Goal: Task Accomplishment & Management: Complete application form

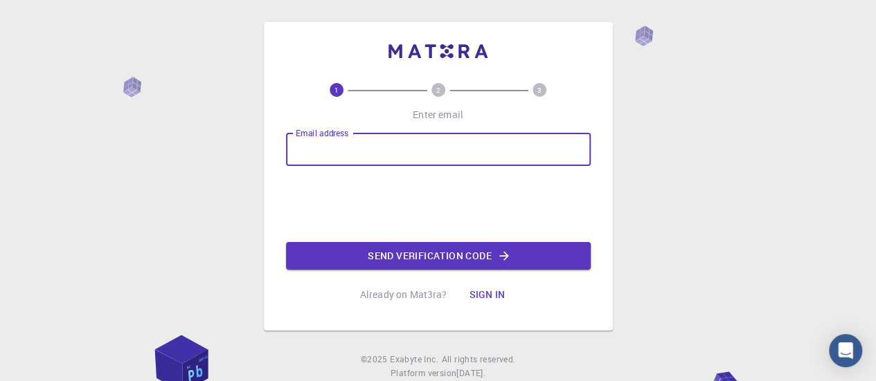
click at [329, 159] on input "Email address" at bounding box center [438, 149] width 305 height 33
type input "[EMAIL_ADDRESS][DOMAIN_NAME]"
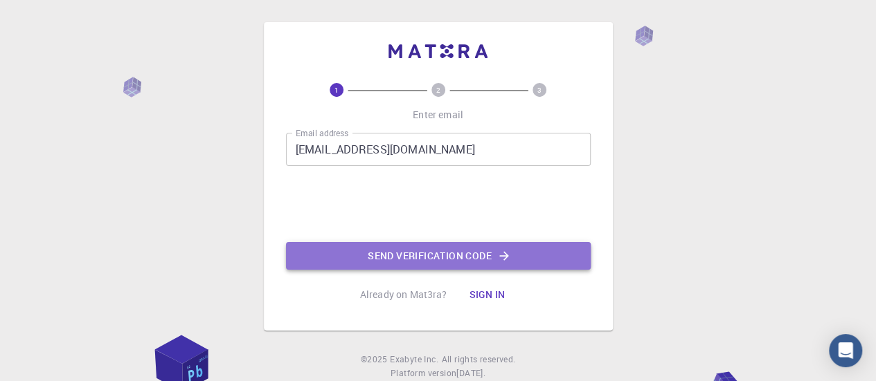
click at [374, 259] on button "Send verification code" at bounding box center [438, 256] width 305 height 28
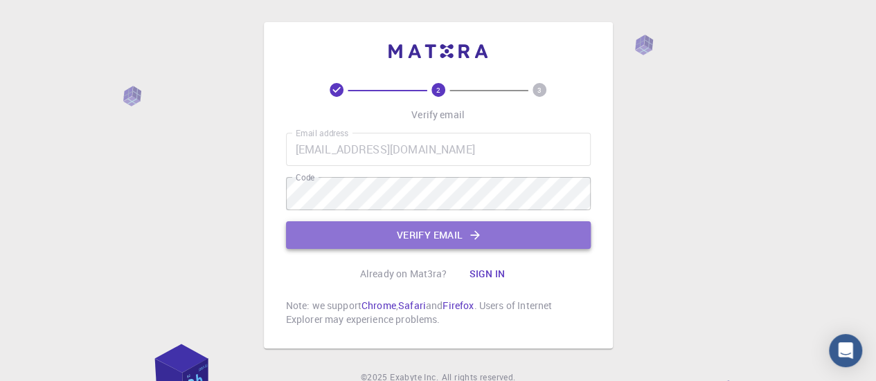
click at [387, 234] on button "Verify email" at bounding box center [438, 235] width 305 height 28
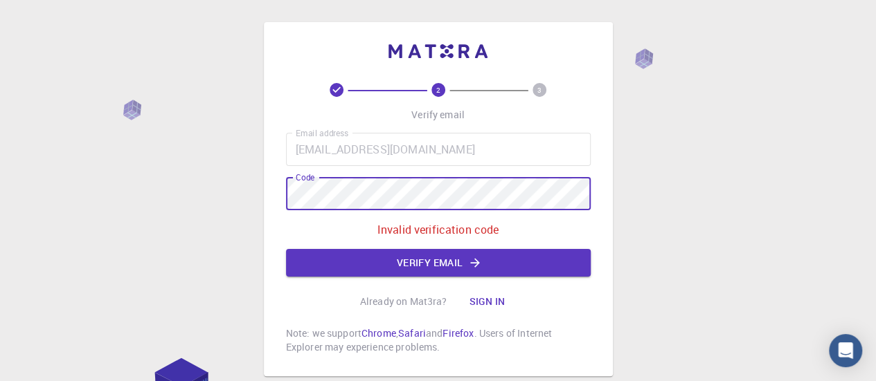
click at [241, 189] on div "2 3 Verify email Email address [EMAIL_ADDRESS][DOMAIN_NAME] Email address Code …" at bounding box center [438, 234] width 876 height 468
click at [473, 268] on icon "button" at bounding box center [475, 263] width 14 height 14
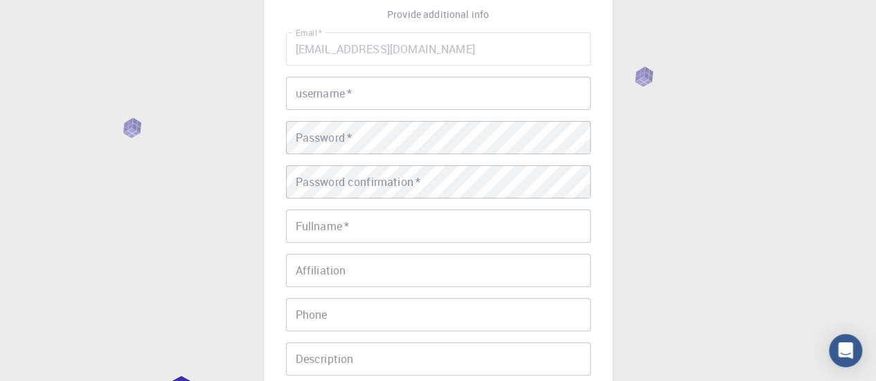
scroll to position [99, 0]
click at [381, 98] on input "username   *" at bounding box center [438, 94] width 305 height 33
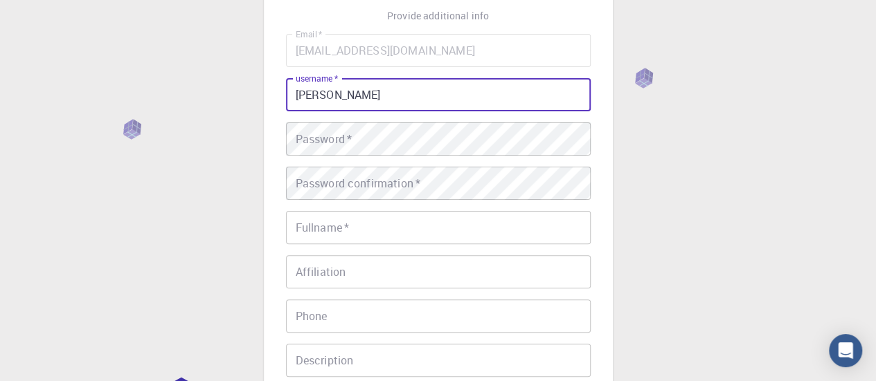
type input "[PERSON_NAME]"
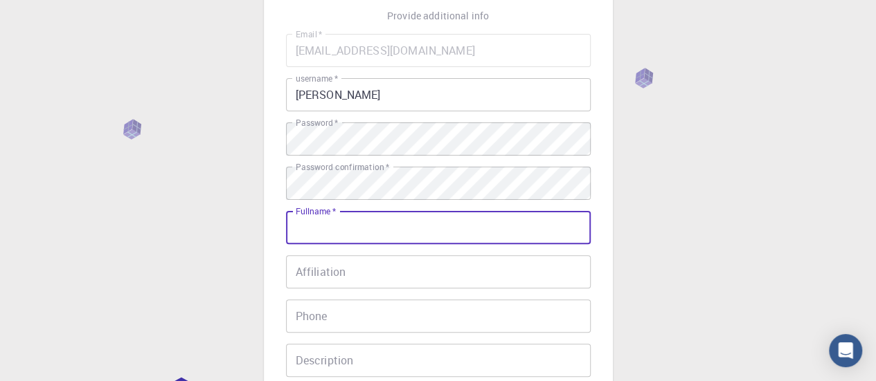
click at [376, 221] on input "Fullname   *" at bounding box center [438, 227] width 305 height 33
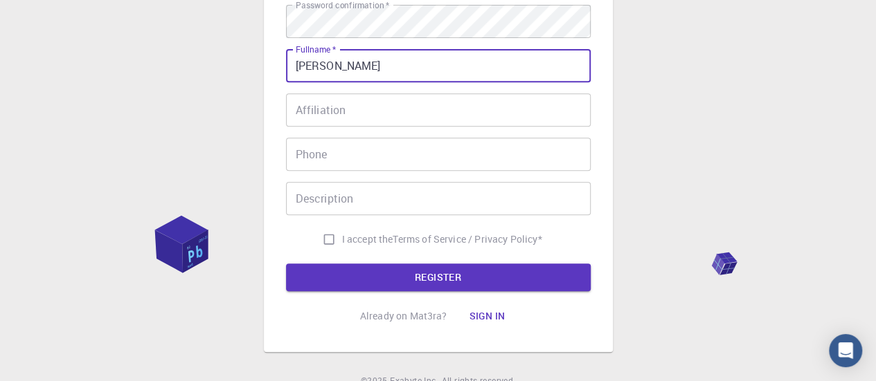
scroll to position [279, 0]
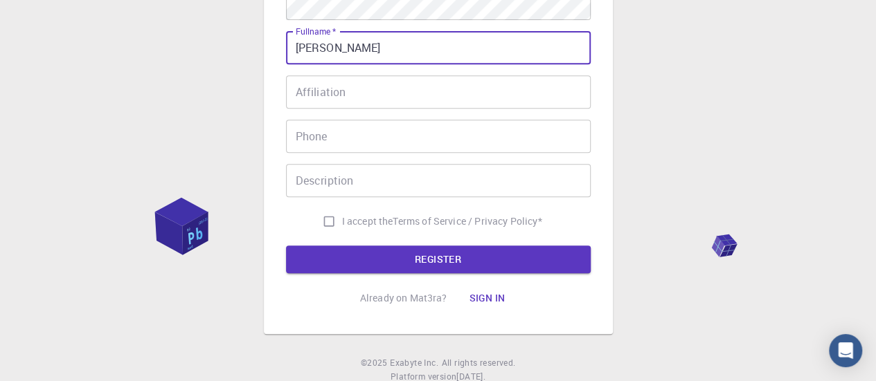
type input "[PERSON_NAME]"
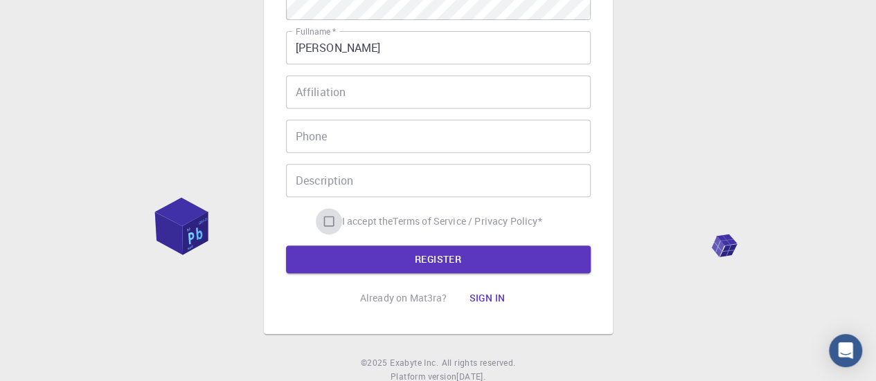
click at [329, 224] on input "I accept the Terms of Service / Privacy Policy *" at bounding box center [329, 221] width 26 height 26
checkbox input "true"
click at [370, 260] on button "REGISTER" at bounding box center [438, 260] width 305 height 28
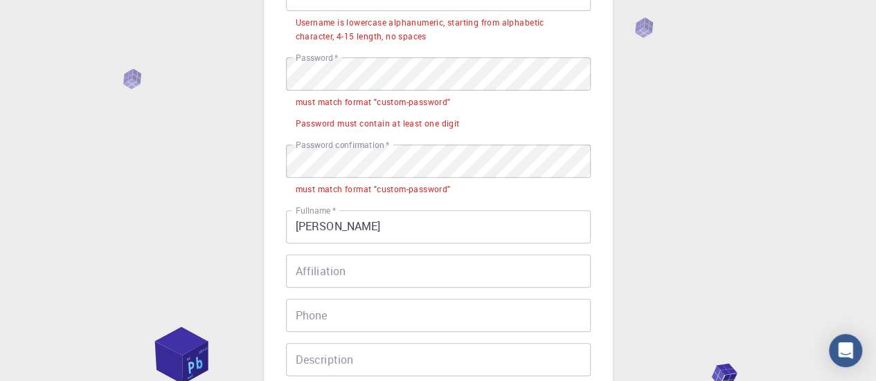
scroll to position [197, 0]
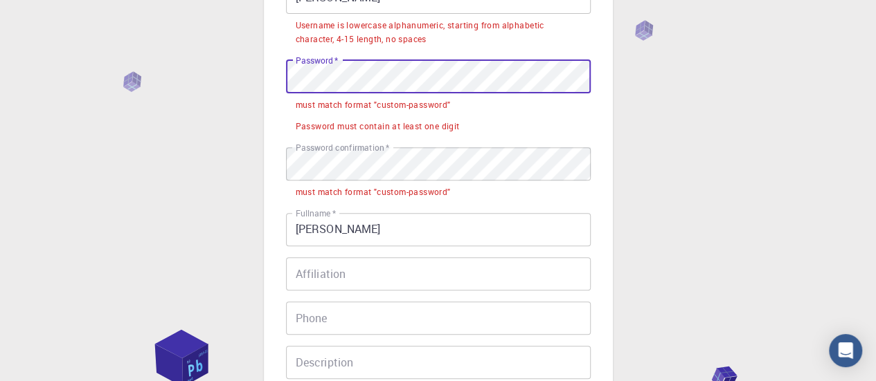
click at [280, 75] on div "3 Provide additional info Email   * [EMAIL_ADDRESS][DOMAIN_NAME] Email   * user…" at bounding box center [438, 171] width 349 height 691
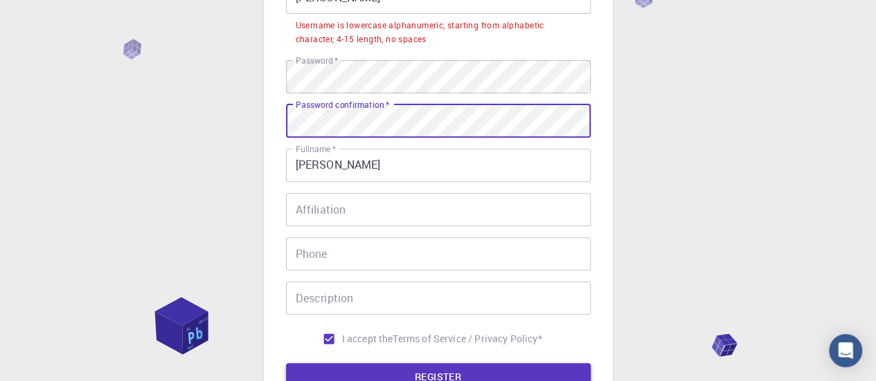
click at [411, 372] on button "REGISTER" at bounding box center [438, 377] width 305 height 28
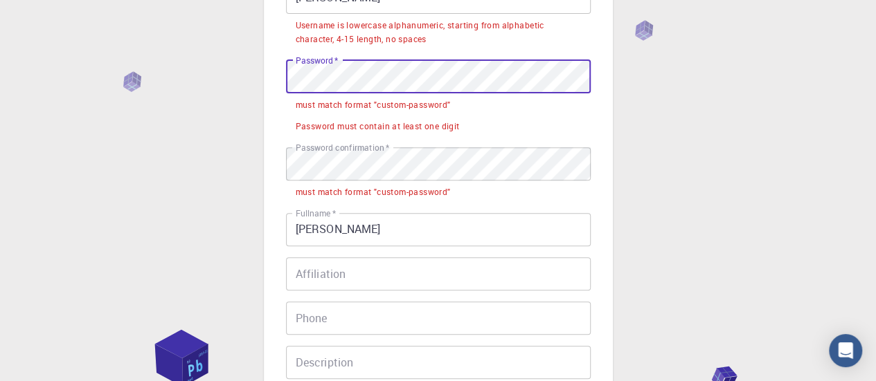
click at [273, 77] on div "3 Provide additional info Email   * [EMAIL_ADDRESS][DOMAIN_NAME] Email   * user…" at bounding box center [438, 171] width 349 height 691
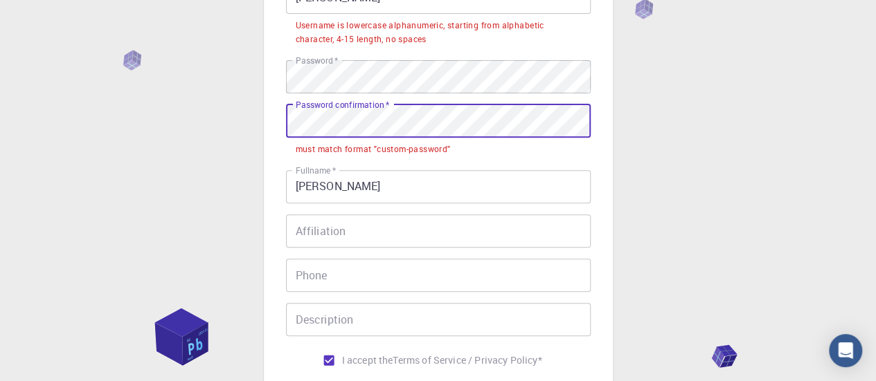
click at [264, 120] on div "3 Provide additional info Email   * [EMAIL_ADDRESS][DOMAIN_NAME] Email   * user…" at bounding box center [438, 150] width 349 height 648
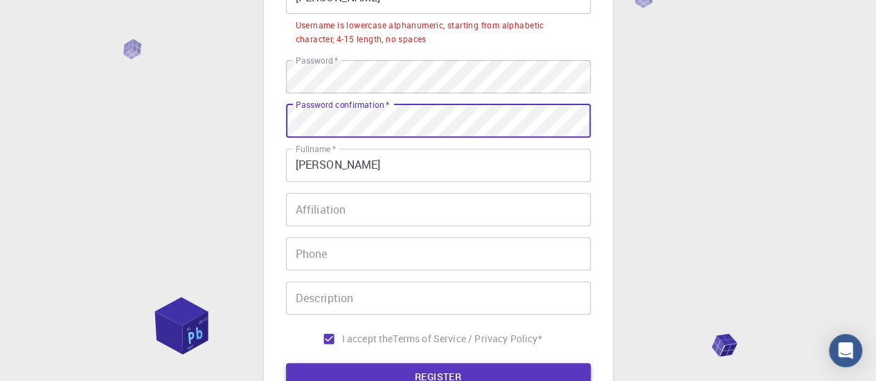
click at [363, 370] on button "REGISTER" at bounding box center [438, 377] width 305 height 28
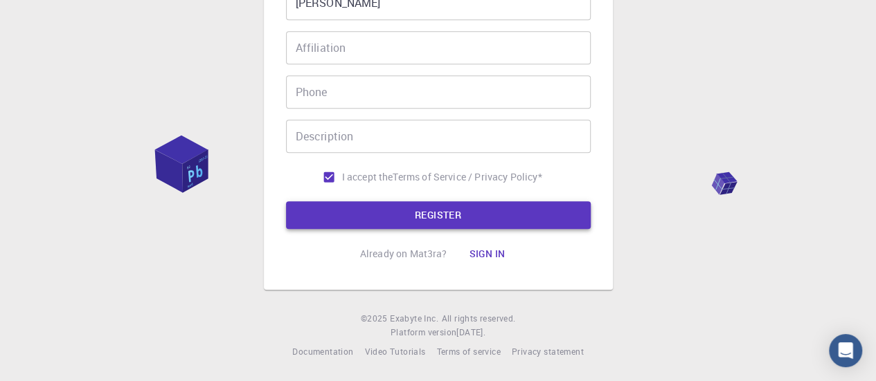
scroll to position [359, 0]
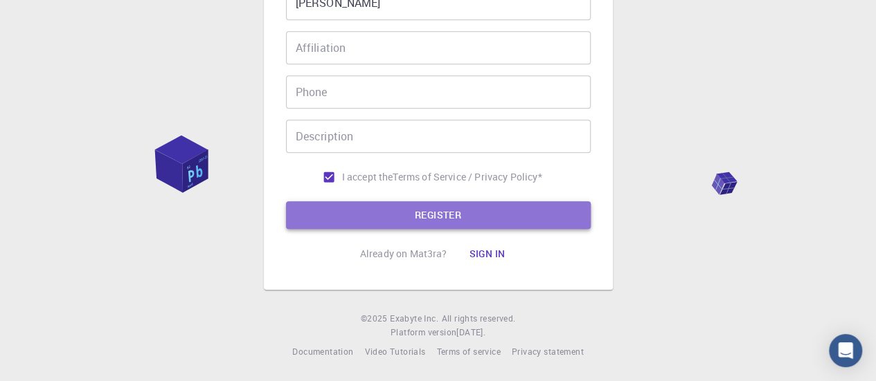
click at [419, 212] on button "REGISTER" at bounding box center [438, 215] width 305 height 28
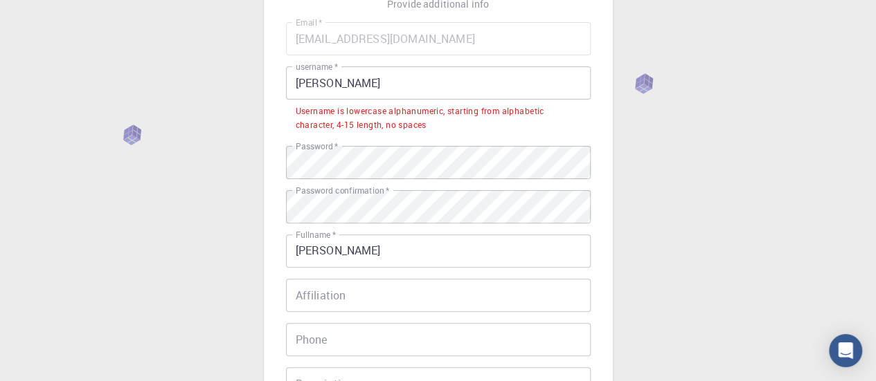
scroll to position [111, 0]
